Goal: Transaction & Acquisition: Obtain resource

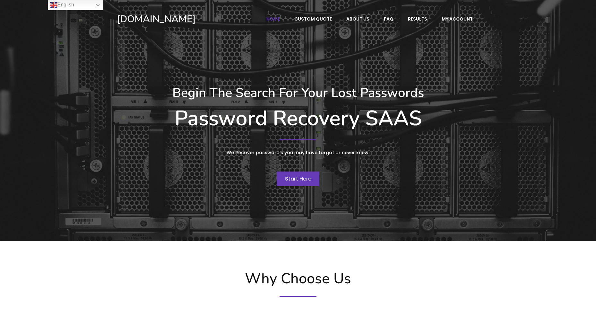
click at [300, 176] on span "Start Here" at bounding box center [298, 178] width 26 height 7
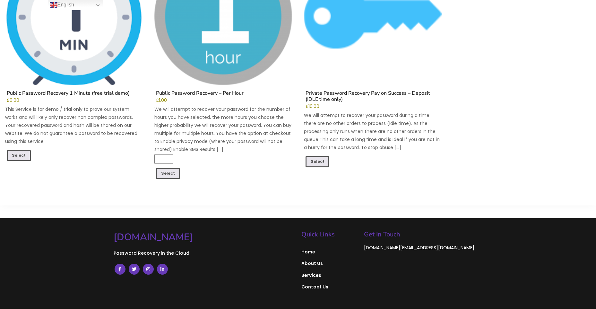
scroll to position [168, 0]
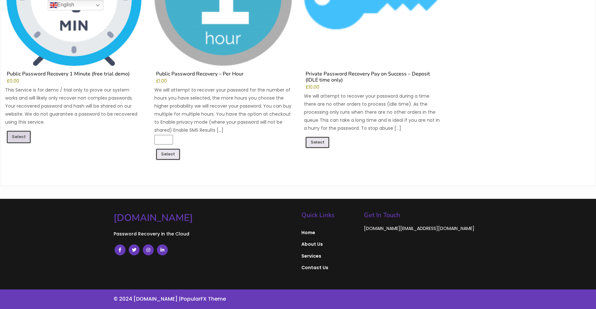
click at [19, 134] on link "Select" at bounding box center [19, 137] width 24 height 12
